Goal: Check status

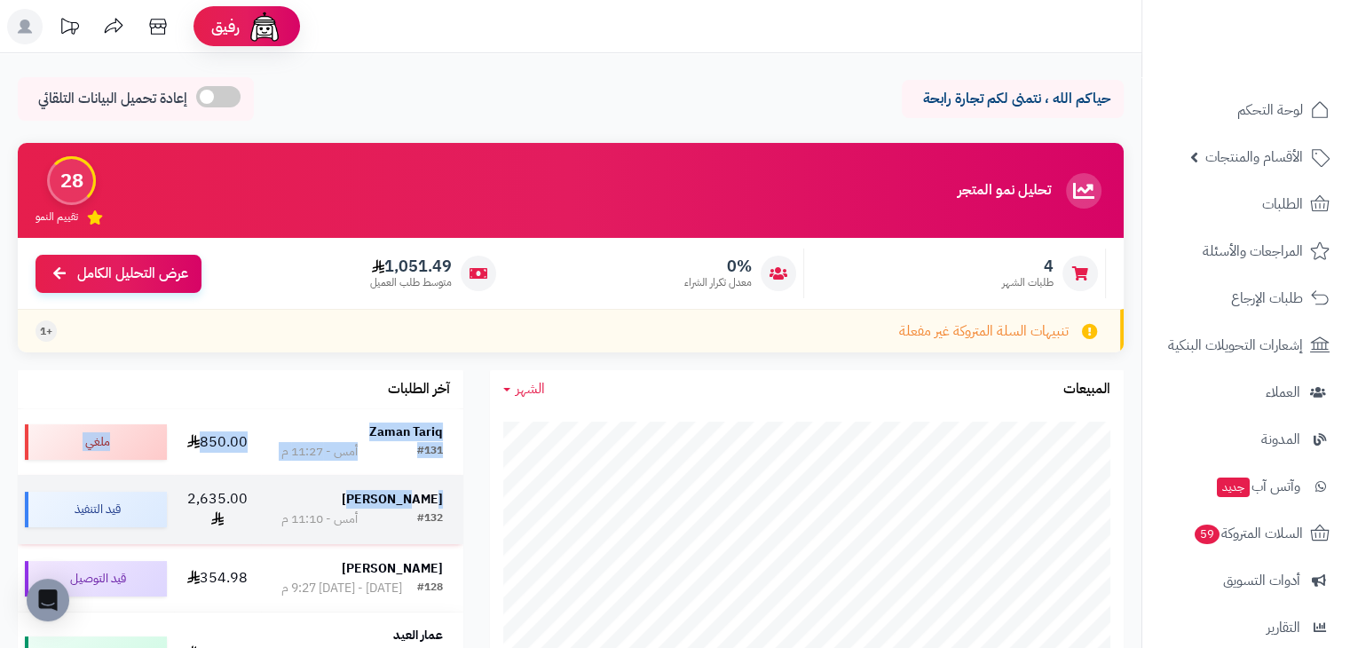
drag, startPoint x: 465, startPoint y: 498, endPoint x: 423, endPoint y: 500, distance: 42.6
click at [423, 500] on div "آخر الطلبات Zaman Tariq #131 أمس - 11:27 م 850.00 ملغي [PERSON_NAME] #132 أمس -…" at bounding box center [240, 607] width 472 height 474
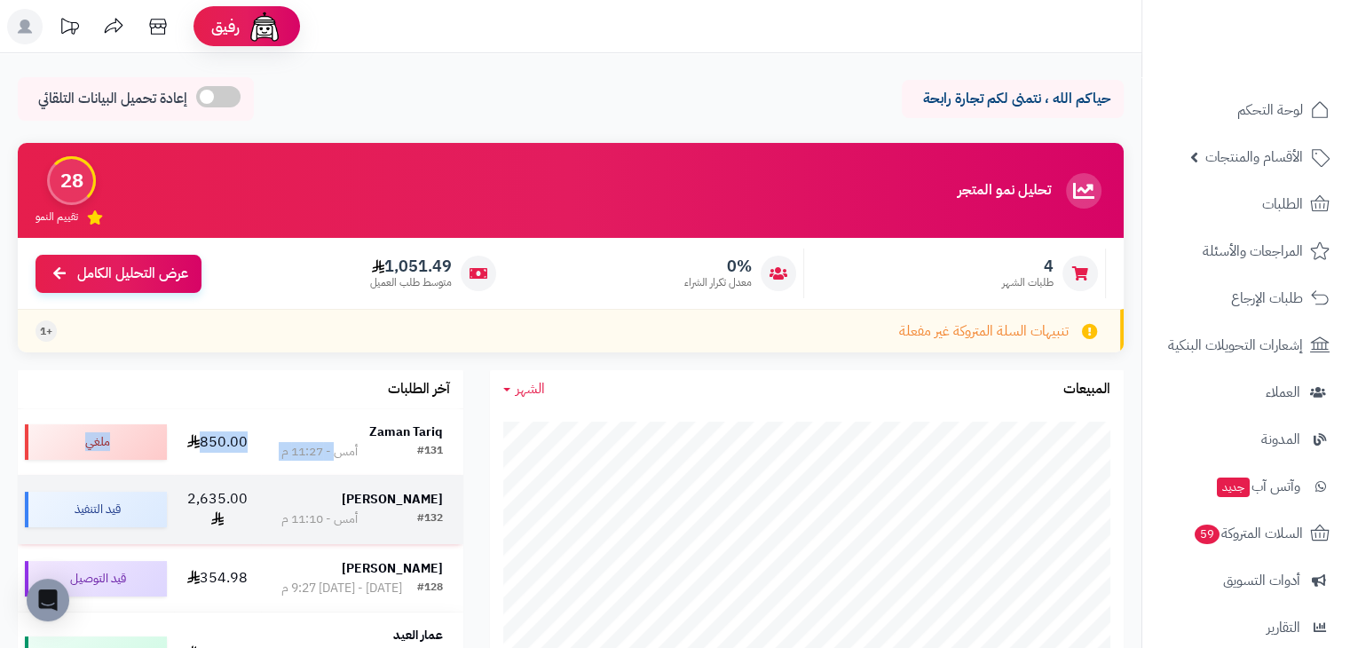
drag, startPoint x: 348, startPoint y: 484, endPoint x: 445, endPoint y: 502, distance: 98.4
click at [445, 502] on tbody "Zaman Tariq #131 أمس - 11:27 م 850.00 ملغي Hany Alraimi #132 أمس - 11:10 م 2,63…" at bounding box center [241, 619] width 446 height 420
click at [306, 502] on div "[PERSON_NAME]" at bounding box center [362, 500] width 162 height 18
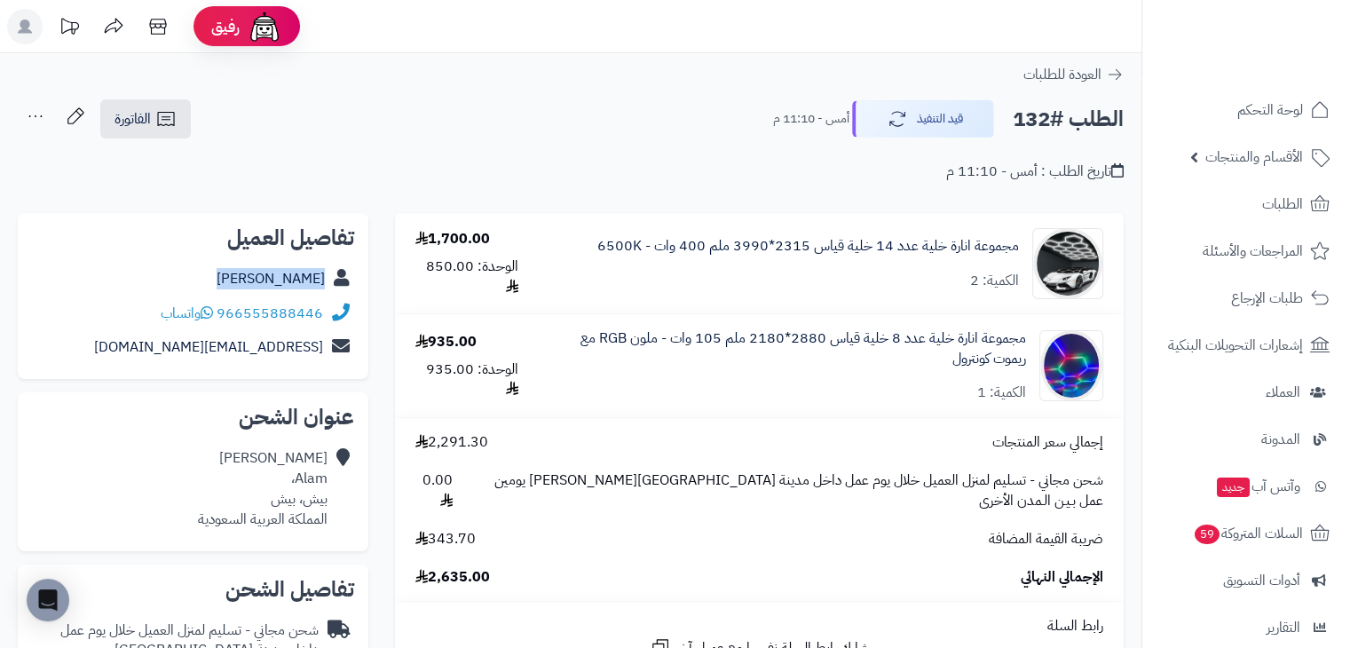
drag, startPoint x: 231, startPoint y: 281, endPoint x: 336, endPoint y: 281, distance: 105.6
click at [336, 281] on div "[PERSON_NAME]" at bounding box center [193, 279] width 322 height 35
copy div "[PERSON_NAME]"
